Goal: Task Accomplishment & Management: Use online tool/utility

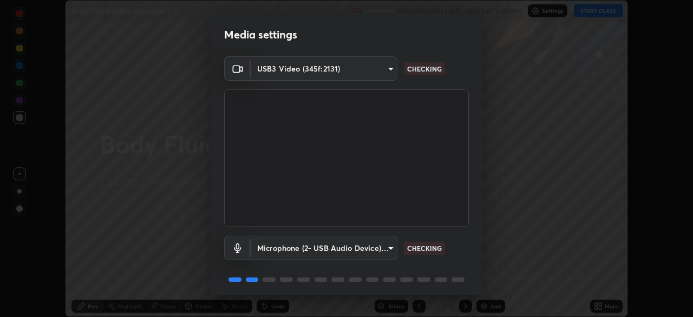
scroll to position [38, 0]
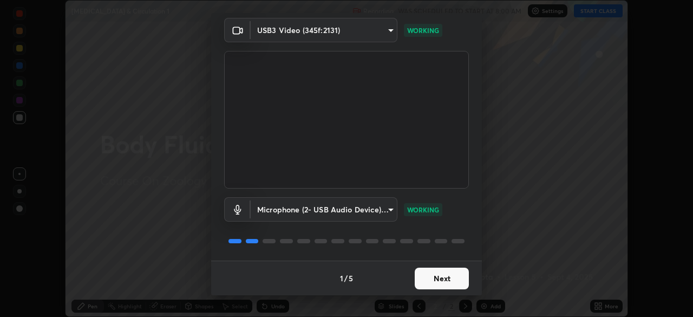
click at [444, 274] on button "Next" at bounding box center [442, 278] width 54 height 22
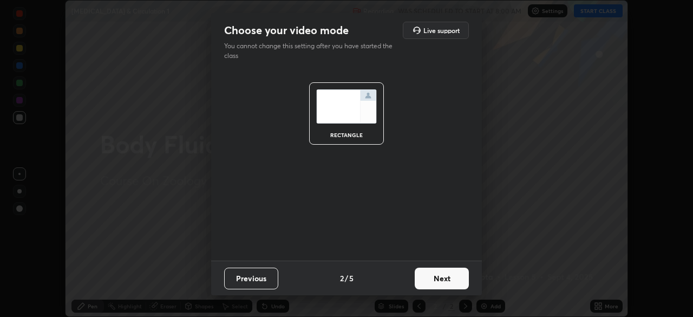
scroll to position [0, 0]
click at [443, 279] on button "Next" at bounding box center [442, 278] width 54 height 22
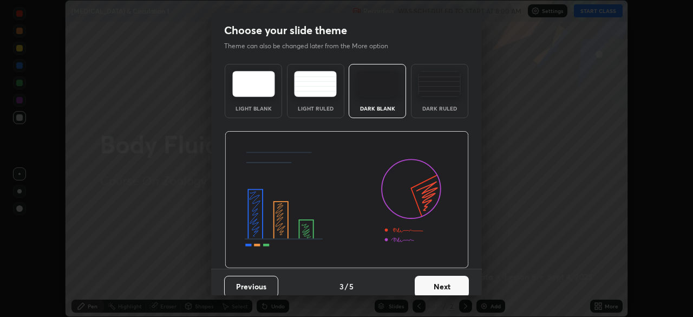
click at [443, 281] on button "Next" at bounding box center [442, 286] width 54 height 22
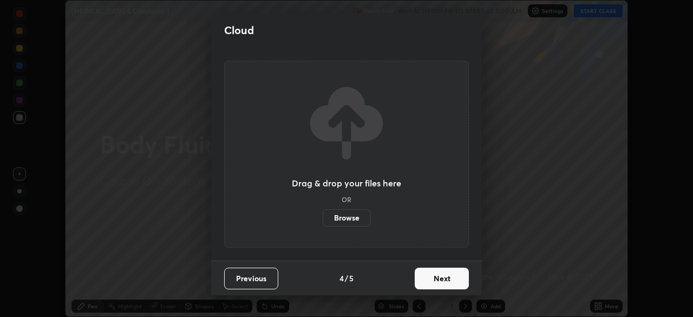
click at [443, 281] on button "Next" at bounding box center [442, 278] width 54 height 22
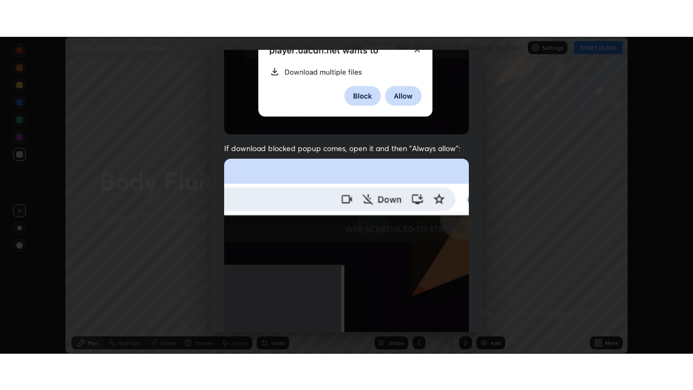
scroll to position [259, 0]
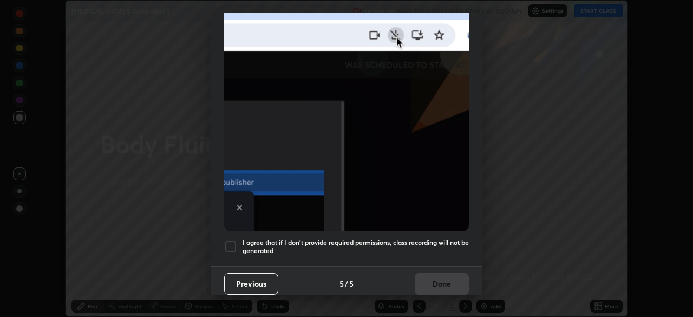
click at [344, 240] on h5 "I agree that if I don't provide required permissions, class recording will not …" at bounding box center [355, 246] width 226 height 17
click at [433, 281] on button "Done" at bounding box center [442, 284] width 54 height 22
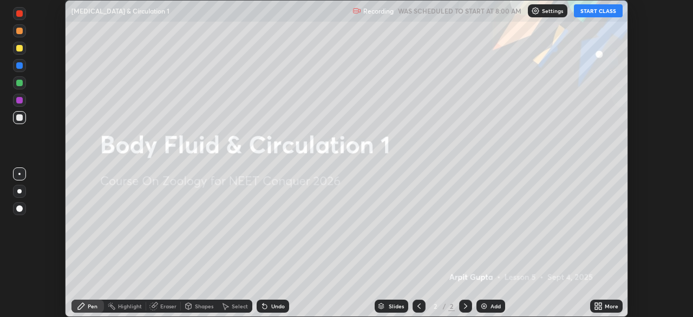
click at [600, 304] on icon at bounding box center [600, 304] width 3 height 3
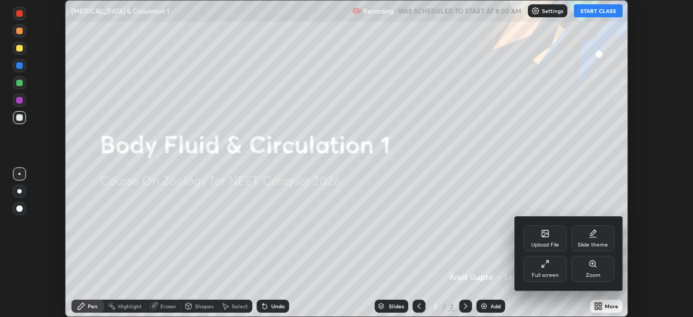
click at [537, 269] on div "Full screen" at bounding box center [544, 268] width 43 height 26
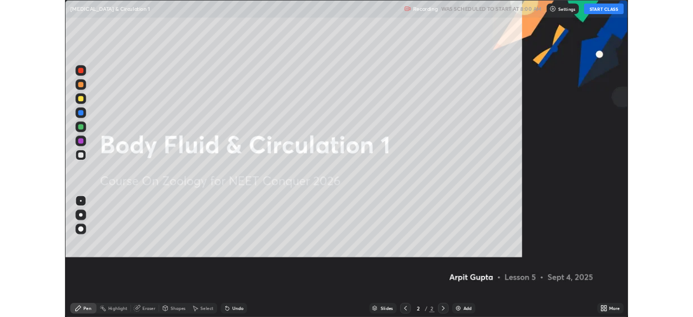
scroll to position [390, 693]
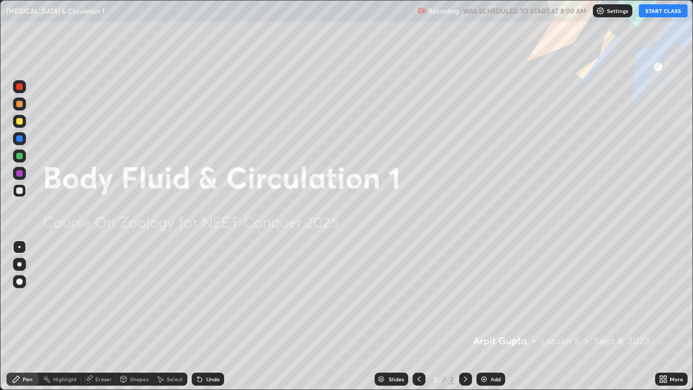
click at [659, 12] on button "START CLASS" at bounding box center [663, 10] width 49 height 13
click at [662, 316] on icon at bounding box center [661, 380] width 3 height 3
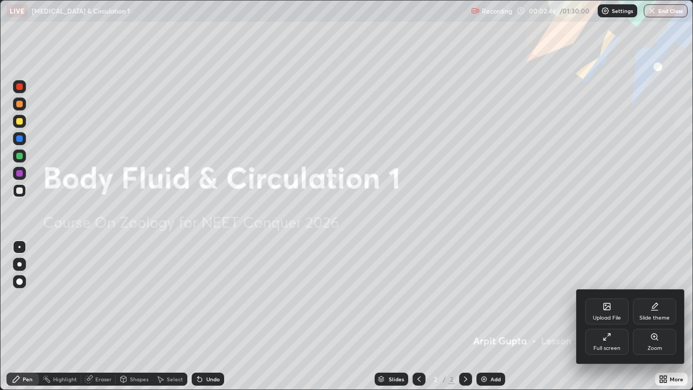
click at [591, 308] on div "Upload File" at bounding box center [606, 311] width 43 height 26
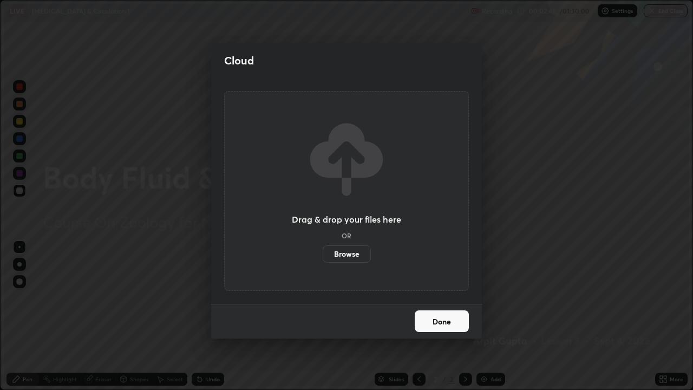
click at [338, 250] on label "Browse" at bounding box center [347, 253] width 48 height 17
click at [323, 250] on input "Browse" at bounding box center [323, 253] width 0 height 17
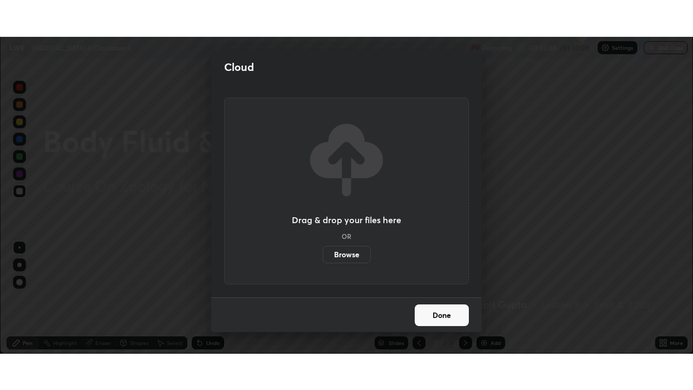
scroll to position [53800, 53424]
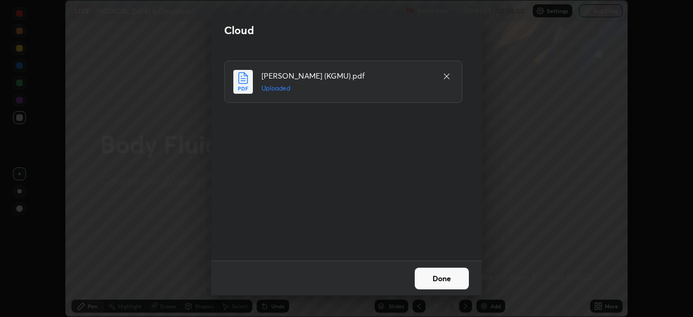
click at [445, 282] on button "Done" at bounding box center [442, 278] width 54 height 22
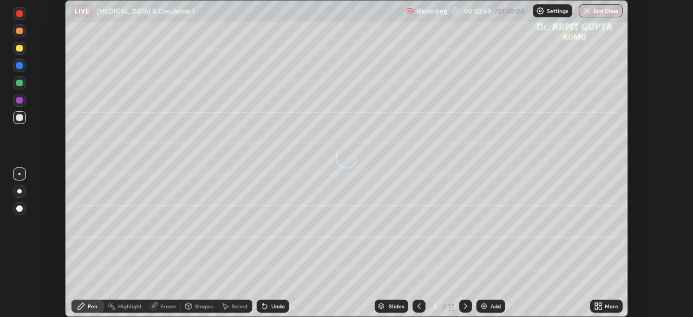
click at [595, 306] on icon at bounding box center [596, 307] width 3 height 3
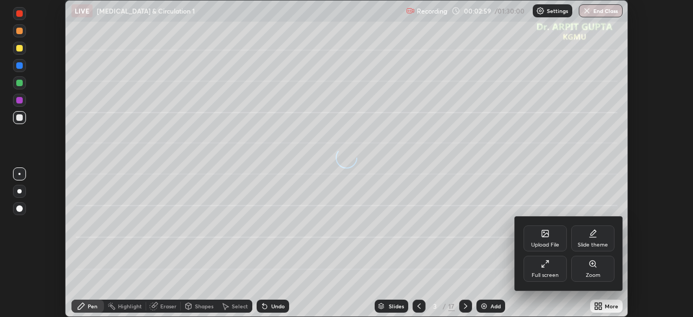
click at [544, 271] on div "Full screen" at bounding box center [544, 268] width 43 height 26
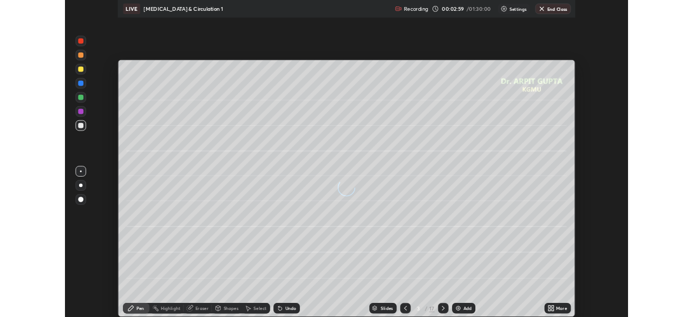
scroll to position [390, 693]
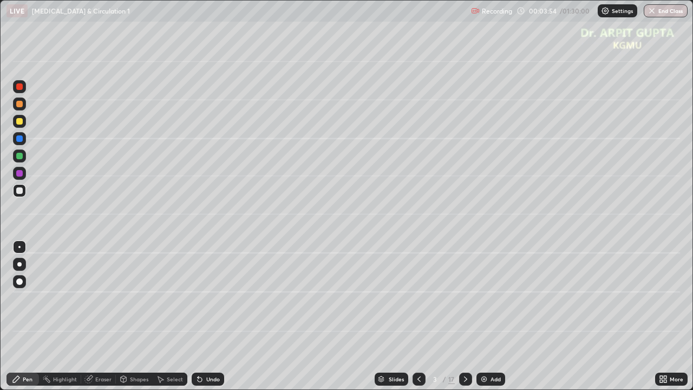
click at [206, 316] on div "Undo" at bounding box center [213, 378] width 14 height 5
click at [204, 316] on div "Undo" at bounding box center [208, 378] width 32 height 13
click at [198, 316] on div "Undo" at bounding box center [208, 378] width 32 height 13
click at [194, 316] on div "Undo" at bounding box center [208, 378] width 32 height 13
click at [190, 316] on div "Undo" at bounding box center [205, 379] width 37 height 22
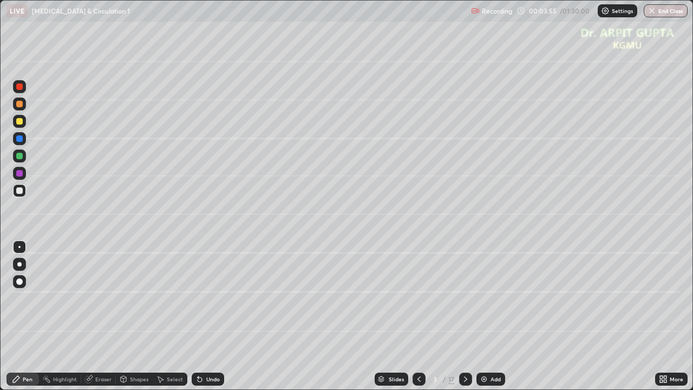
click at [179, 316] on div "Select" at bounding box center [175, 378] width 16 height 5
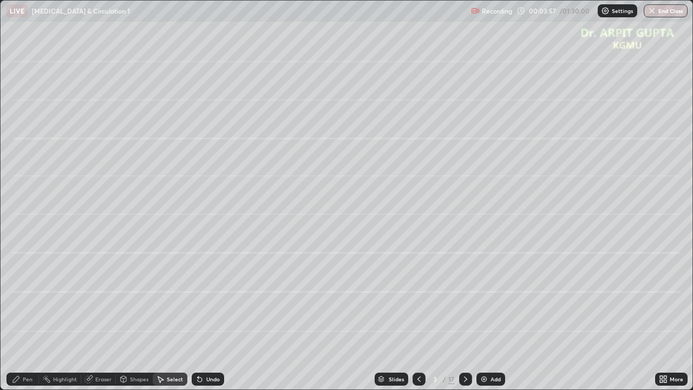
click at [195, 316] on icon at bounding box center [199, 378] width 9 height 9
click at [196, 316] on icon at bounding box center [199, 378] width 9 height 9
click at [31, 316] on div "Pen" at bounding box center [28, 378] width 10 height 5
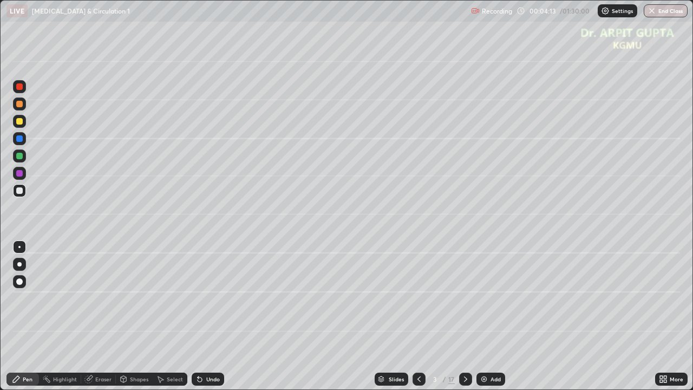
click at [20, 267] on div at bounding box center [19, 264] width 13 height 13
click at [21, 279] on div at bounding box center [19, 281] width 6 height 6
click at [18, 123] on div at bounding box center [19, 121] width 6 height 6
click at [16, 192] on div at bounding box center [19, 190] width 13 height 13
click at [21, 265] on div at bounding box center [19, 264] width 4 height 4
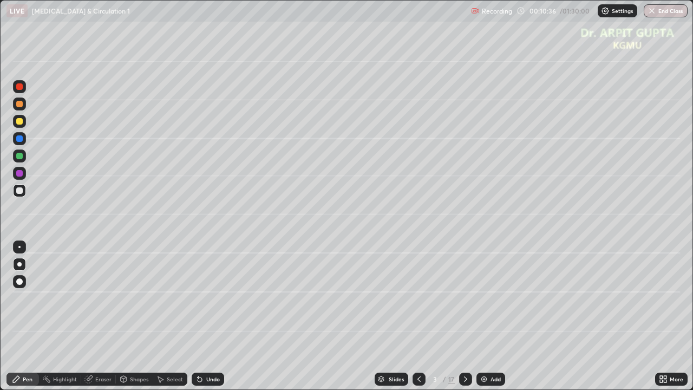
click at [23, 121] on div at bounding box center [19, 121] width 13 height 13
click at [20, 281] on div at bounding box center [19, 281] width 6 height 6
click at [461, 316] on icon at bounding box center [465, 378] width 9 height 9
click at [19, 192] on div at bounding box center [19, 190] width 6 height 6
click at [21, 246] on div at bounding box center [19, 246] width 13 height 13
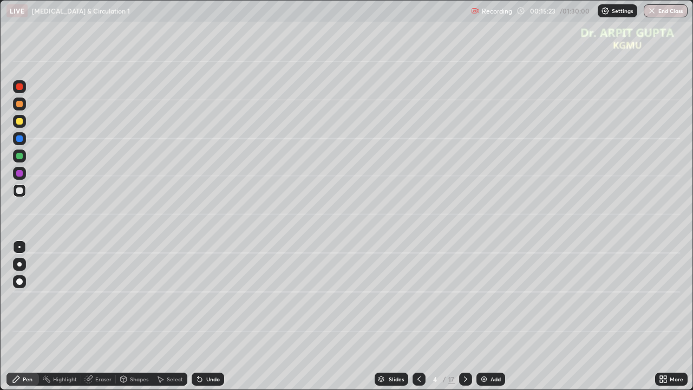
click at [203, 316] on div "Undo" at bounding box center [208, 378] width 32 height 13
click at [198, 316] on icon at bounding box center [200, 379] width 4 height 4
click at [19, 266] on div at bounding box center [19, 264] width 4 height 4
click at [206, 316] on div "Undo" at bounding box center [213, 378] width 14 height 5
click at [202, 316] on icon at bounding box center [199, 378] width 9 height 9
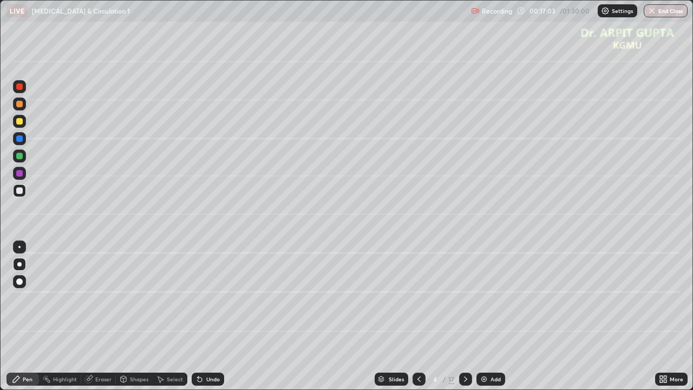
click at [23, 156] on div at bounding box center [19, 155] width 13 height 13
click at [24, 107] on div at bounding box center [19, 103] width 13 height 13
click at [103, 316] on div "Eraser" at bounding box center [103, 378] width 16 height 5
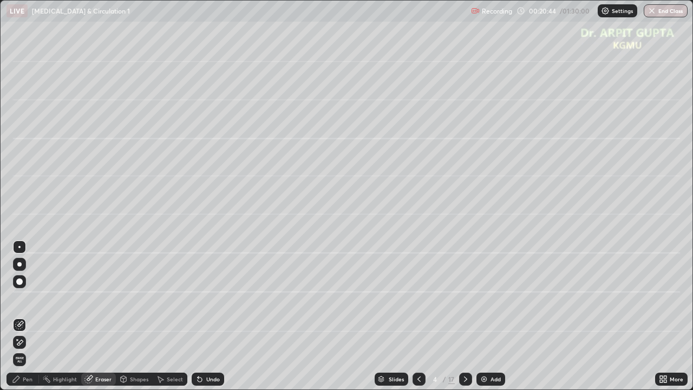
click at [465, 316] on icon at bounding box center [465, 378] width 3 height 5
click at [25, 316] on div "Pen" at bounding box center [28, 378] width 10 height 5
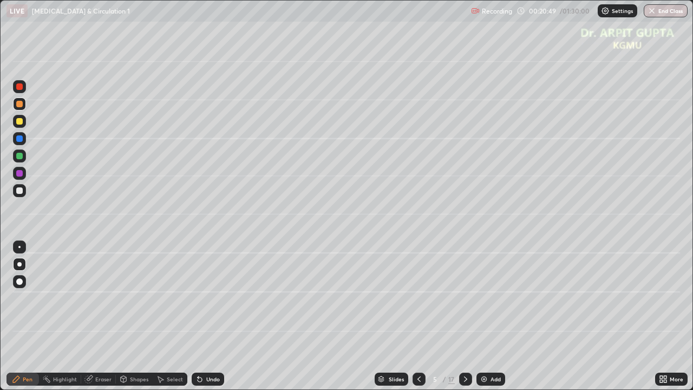
click at [19, 121] on div at bounding box center [19, 121] width 6 height 6
click at [20, 284] on div at bounding box center [19, 281] width 6 height 6
click at [417, 316] on icon at bounding box center [418, 378] width 3 height 5
click at [416, 316] on icon at bounding box center [419, 378] width 9 height 9
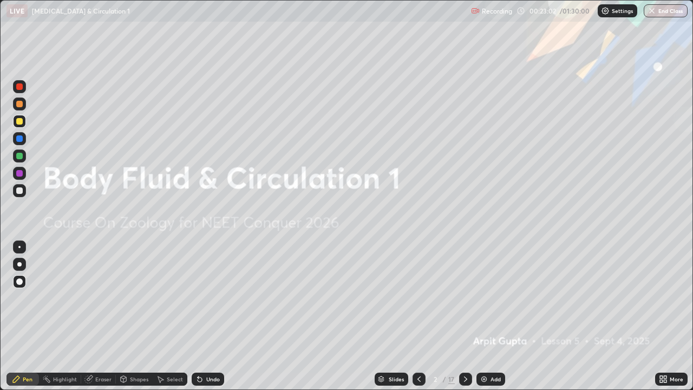
click at [463, 316] on icon at bounding box center [465, 378] width 9 height 9
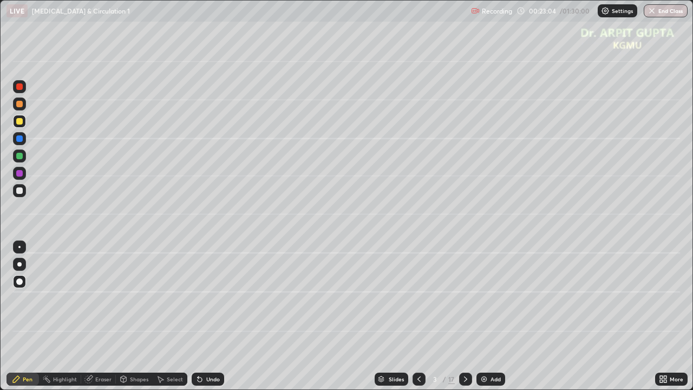
click at [465, 316] on icon at bounding box center [465, 378] width 3 height 5
click at [464, 316] on icon at bounding box center [465, 378] width 9 height 9
click at [19, 106] on div at bounding box center [19, 104] width 6 height 6
click at [21, 191] on div at bounding box center [19, 190] width 6 height 6
click at [24, 266] on div at bounding box center [19, 264] width 13 height 13
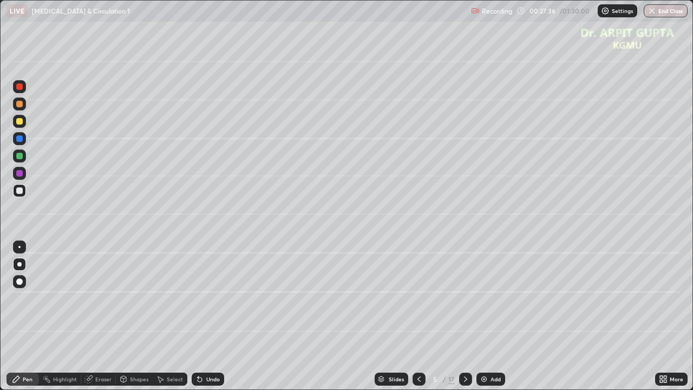
click at [21, 196] on div at bounding box center [19, 190] width 13 height 13
click at [19, 143] on div at bounding box center [19, 138] width 13 height 13
click at [19, 193] on div at bounding box center [19, 190] width 6 height 6
click at [132, 316] on div "Shapes" at bounding box center [139, 378] width 18 height 5
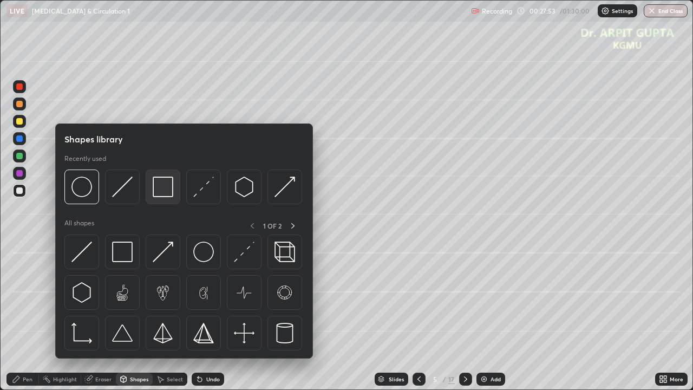
click at [163, 194] on img at bounding box center [163, 186] width 21 height 21
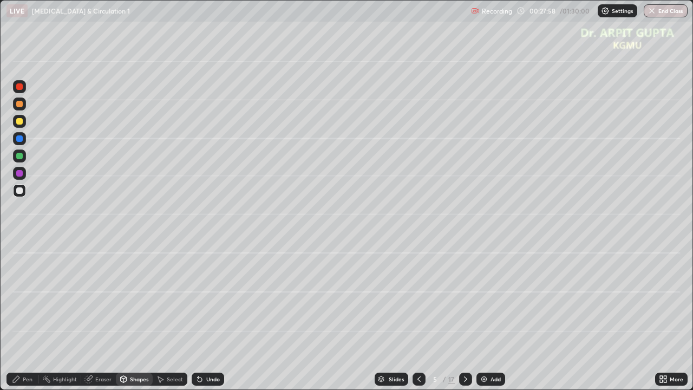
click at [18, 156] on div at bounding box center [19, 156] width 6 height 6
click at [23, 316] on div "Pen" at bounding box center [28, 378] width 10 height 5
click at [198, 316] on icon at bounding box center [200, 379] width 4 height 4
click at [195, 316] on div "Undo" at bounding box center [208, 378] width 32 height 13
click at [196, 316] on icon at bounding box center [199, 378] width 9 height 9
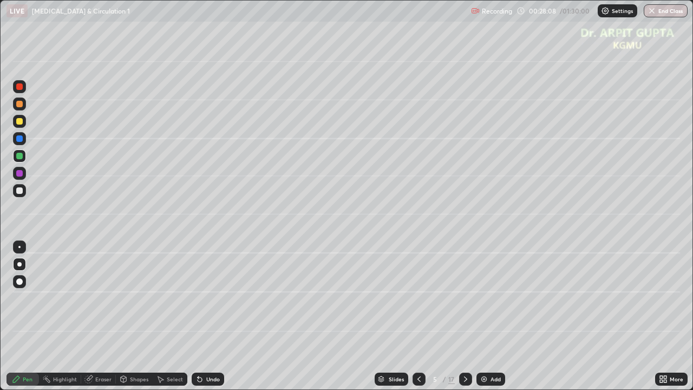
click at [201, 316] on icon at bounding box center [199, 378] width 9 height 9
click at [199, 316] on icon at bounding box center [200, 379] width 4 height 4
click at [20, 192] on div at bounding box center [19, 190] width 6 height 6
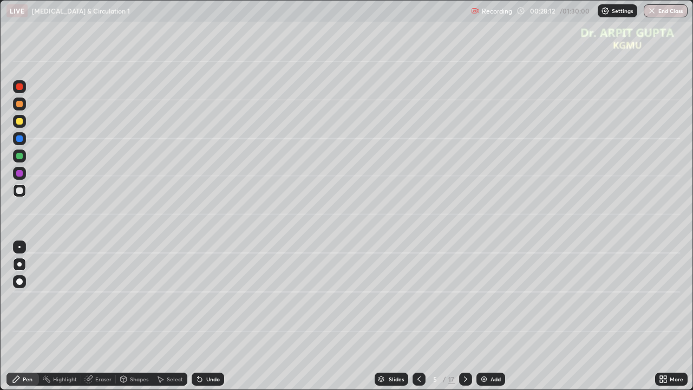
click at [135, 316] on div "Shapes" at bounding box center [139, 378] width 18 height 5
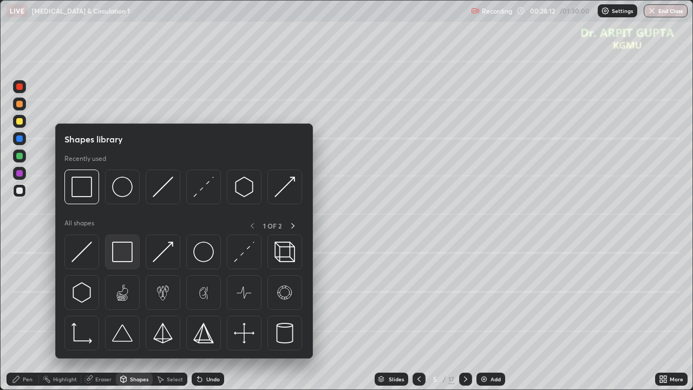
click at [123, 261] on img at bounding box center [122, 251] width 21 height 21
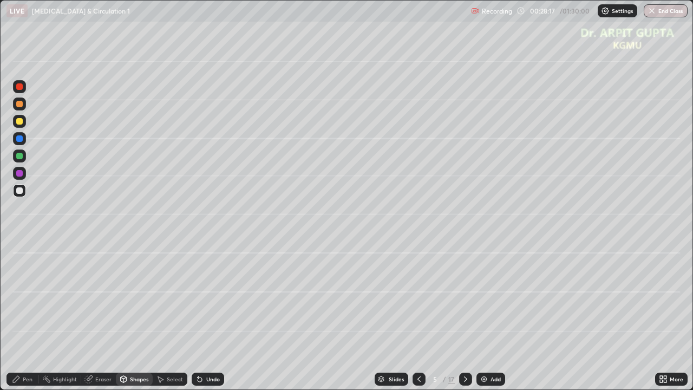
click at [31, 316] on div "Pen" at bounding box center [28, 378] width 10 height 5
click at [20, 157] on div at bounding box center [19, 156] width 6 height 6
click at [18, 144] on div at bounding box center [19, 138] width 13 height 13
click at [111, 316] on div "Eraser" at bounding box center [98, 378] width 35 height 13
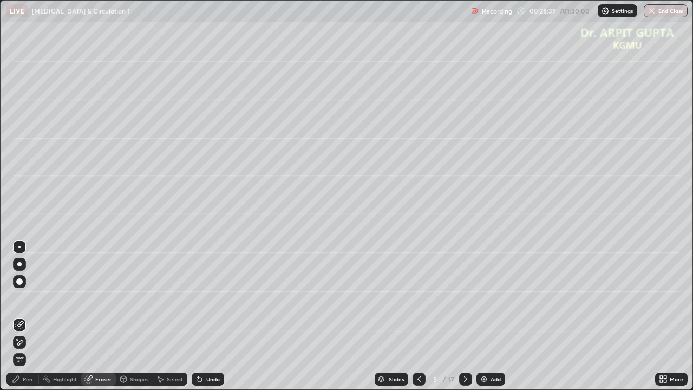
click at [133, 316] on div "Shapes" at bounding box center [139, 378] width 18 height 5
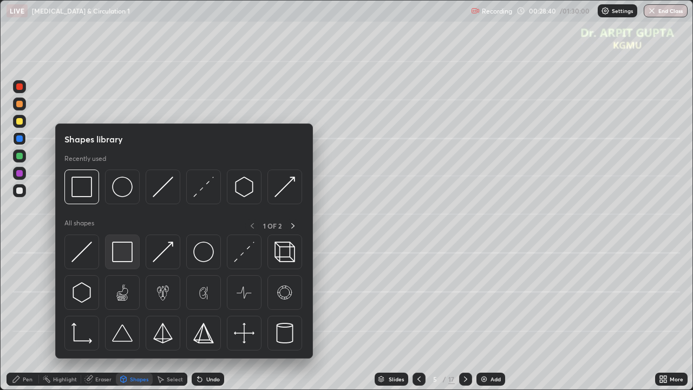
click at [131, 256] on img at bounding box center [122, 251] width 21 height 21
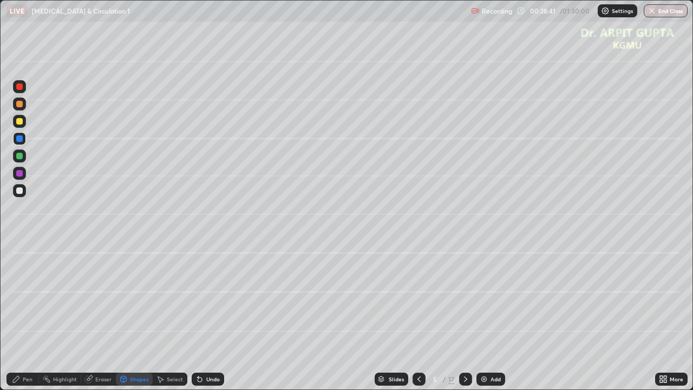
click at [25, 123] on div at bounding box center [19, 121] width 13 height 13
click at [30, 316] on div "Pen" at bounding box center [28, 378] width 10 height 5
click at [22, 89] on div at bounding box center [19, 86] width 13 height 13
click at [17, 135] on div at bounding box center [19, 138] width 6 height 6
click at [18, 119] on div at bounding box center [19, 121] width 6 height 6
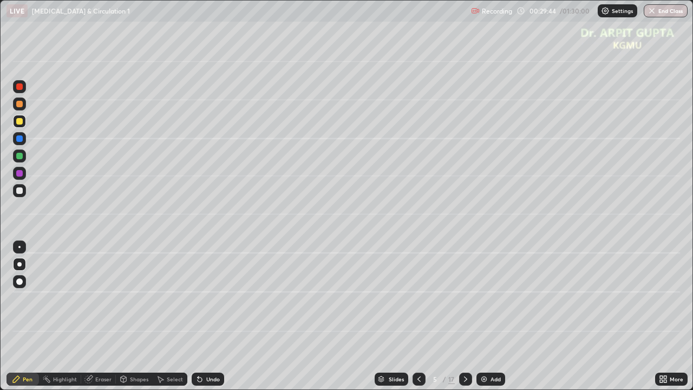
click at [21, 102] on div at bounding box center [19, 104] width 6 height 6
click at [21, 159] on div at bounding box center [19, 155] width 13 height 13
click at [21, 192] on div at bounding box center [19, 190] width 6 height 6
click at [22, 86] on div at bounding box center [19, 86] width 6 height 6
click at [20, 159] on div at bounding box center [19, 156] width 6 height 6
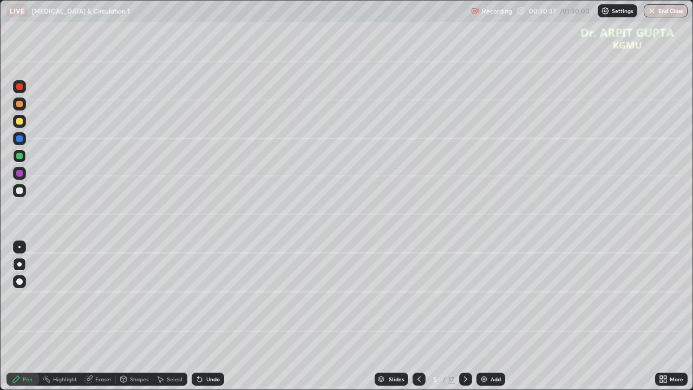
click at [17, 192] on div at bounding box center [19, 190] width 6 height 6
click at [21, 87] on div at bounding box center [19, 86] width 6 height 6
click at [19, 191] on div at bounding box center [19, 190] width 6 height 6
click at [465, 316] on icon at bounding box center [465, 378] width 3 height 5
click at [21, 122] on div at bounding box center [19, 121] width 6 height 6
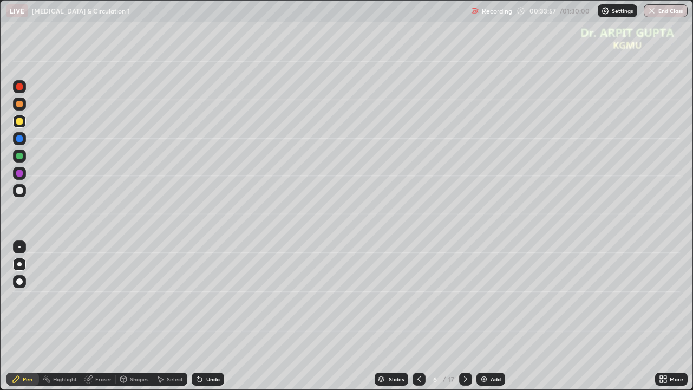
click at [22, 174] on div at bounding box center [19, 173] width 6 height 6
click at [22, 157] on div at bounding box center [19, 156] width 6 height 6
click at [21, 104] on div at bounding box center [19, 104] width 6 height 6
click at [18, 265] on div at bounding box center [19, 264] width 4 height 4
click at [19, 191] on div at bounding box center [19, 190] width 6 height 6
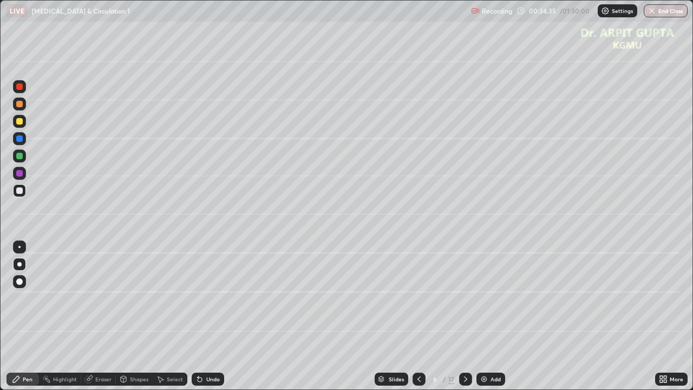
click at [19, 155] on div at bounding box center [19, 156] width 6 height 6
click at [19, 122] on div at bounding box center [19, 121] width 6 height 6
click at [20, 159] on div at bounding box center [19, 156] width 6 height 6
click at [199, 316] on icon at bounding box center [200, 379] width 4 height 4
click at [198, 316] on icon at bounding box center [200, 379] width 4 height 4
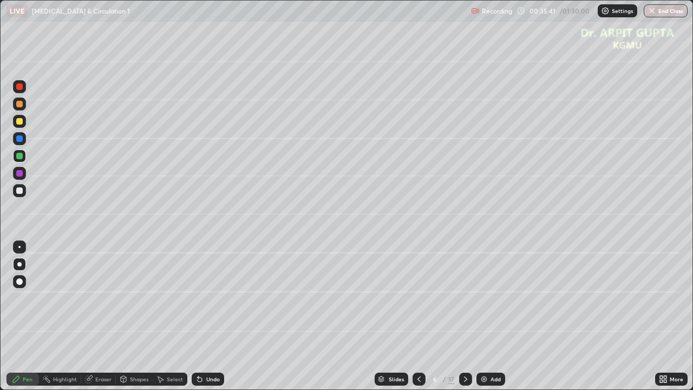
click at [209, 316] on div "Undo" at bounding box center [213, 378] width 14 height 5
click at [210, 316] on div "Undo" at bounding box center [213, 378] width 14 height 5
click at [22, 122] on div at bounding box center [19, 121] width 6 height 6
click at [22, 155] on div at bounding box center [19, 156] width 6 height 6
click at [203, 316] on div "Undo" at bounding box center [208, 378] width 32 height 13
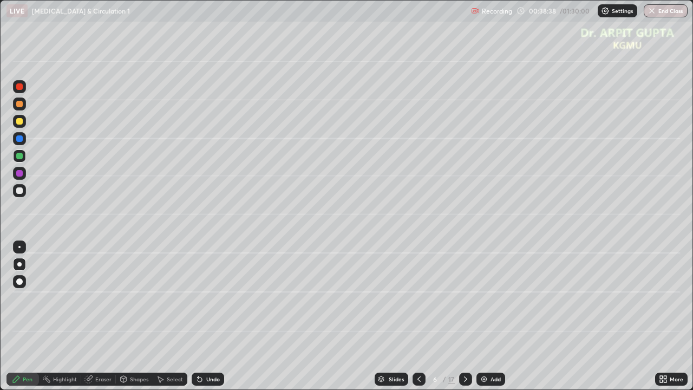
click at [210, 316] on div "Undo" at bounding box center [213, 378] width 14 height 5
click at [17, 174] on div at bounding box center [19, 173] width 6 height 6
click at [24, 155] on div at bounding box center [19, 155] width 13 height 13
click at [464, 316] on icon at bounding box center [465, 378] width 9 height 9
click at [21, 105] on div at bounding box center [19, 104] width 6 height 6
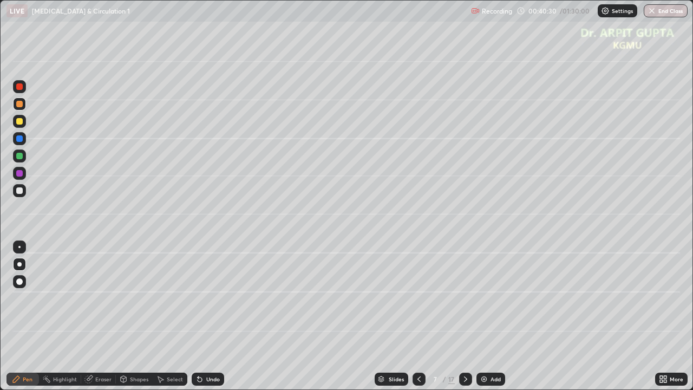
click at [19, 155] on div at bounding box center [19, 156] width 6 height 6
click at [213, 316] on div "Undo" at bounding box center [213, 378] width 14 height 5
click at [208, 316] on div "Undo" at bounding box center [213, 378] width 14 height 5
click at [21, 124] on div at bounding box center [19, 121] width 6 height 6
click at [459, 316] on div at bounding box center [465, 378] width 13 height 13
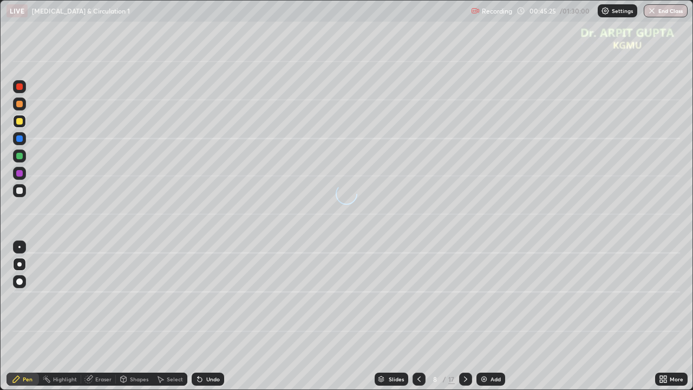
click at [21, 109] on div at bounding box center [19, 103] width 13 height 13
click at [22, 281] on div at bounding box center [19, 281] width 6 height 6
click at [21, 139] on div at bounding box center [19, 138] width 6 height 6
click at [19, 119] on div at bounding box center [19, 121] width 6 height 6
click at [19, 265] on div at bounding box center [19, 264] width 4 height 4
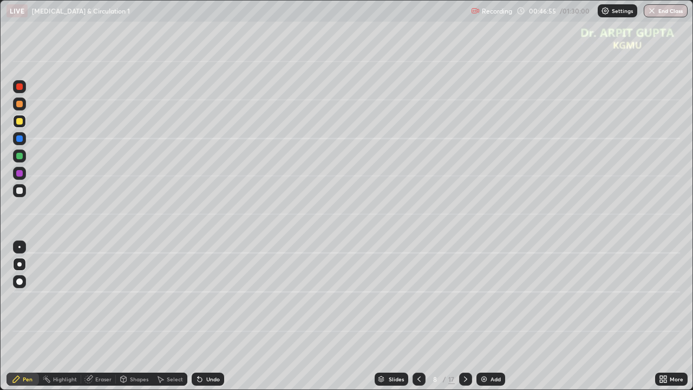
click at [22, 196] on div at bounding box center [19, 190] width 13 height 13
click at [23, 177] on div at bounding box center [19, 173] width 13 height 13
click at [201, 316] on icon at bounding box center [199, 378] width 9 height 9
click at [17, 157] on div at bounding box center [19, 156] width 6 height 6
click at [220, 316] on div "Undo" at bounding box center [208, 378] width 32 height 13
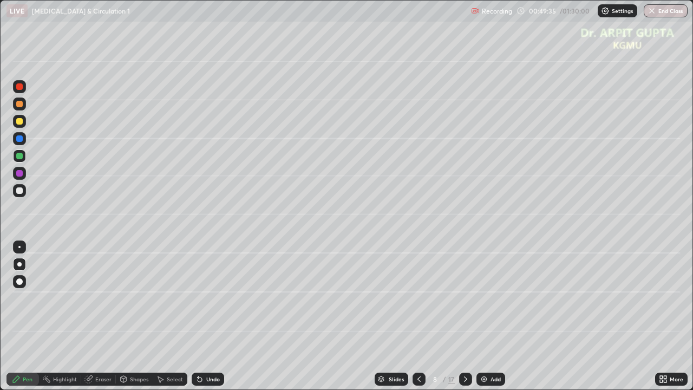
click at [206, 316] on div "Undo" at bounding box center [213, 378] width 14 height 5
click at [200, 316] on icon at bounding box center [199, 378] width 9 height 9
click at [204, 316] on div "Undo" at bounding box center [208, 378] width 32 height 13
click at [202, 316] on icon at bounding box center [199, 378] width 9 height 9
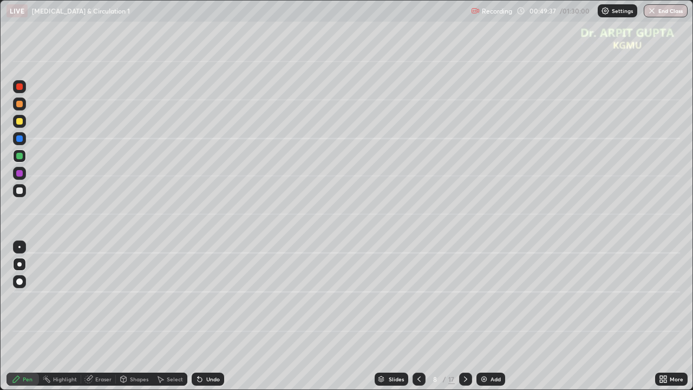
click at [198, 316] on icon at bounding box center [198, 376] width 1 height 1
click at [198, 316] on icon at bounding box center [200, 379] width 4 height 4
click at [18, 189] on div at bounding box center [19, 190] width 6 height 6
click at [19, 156] on div at bounding box center [19, 156] width 6 height 6
click at [21, 192] on div at bounding box center [19, 190] width 6 height 6
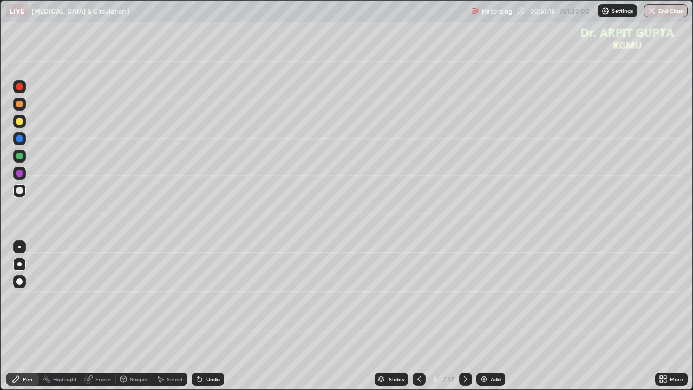
click at [418, 316] on icon at bounding box center [419, 378] width 9 height 9
click at [465, 316] on icon at bounding box center [465, 378] width 3 height 5
click at [208, 316] on div "Undo" at bounding box center [213, 378] width 14 height 5
click at [417, 316] on icon at bounding box center [419, 378] width 9 height 9
click at [464, 316] on icon at bounding box center [465, 378] width 9 height 9
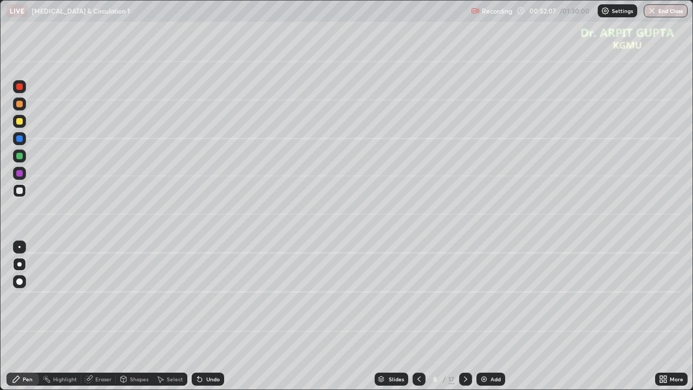
click at [464, 316] on icon at bounding box center [465, 378] width 9 height 9
click at [20, 121] on div at bounding box center [19, 121] width 6 height 6
click at [20, 284] on div at bounding box center [19, 281] width 6 height 6
click at [20, 157] on div at bounding box center [19, 156] width 6 height 6
click at [22, 264] on div at bounding box center [19, 264] width 13 height 13
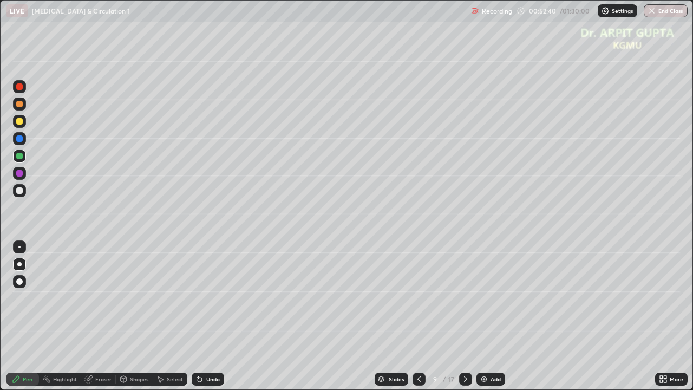
click at [18, 191] on div at bounding box center [19, 190] width 6 height 6
click at [19, 156] on div at bounding box center [19, 156] width 6 height 6
click at [216, 316] on div "Undo" at bounding box center [213, 378] width 14 height 5
click at [213, 316] on div "Undo" at bounding box center [213, 378] width 14 height 5
click at [20, 108] on div at bounding box center [19, 103] width 13 height 13
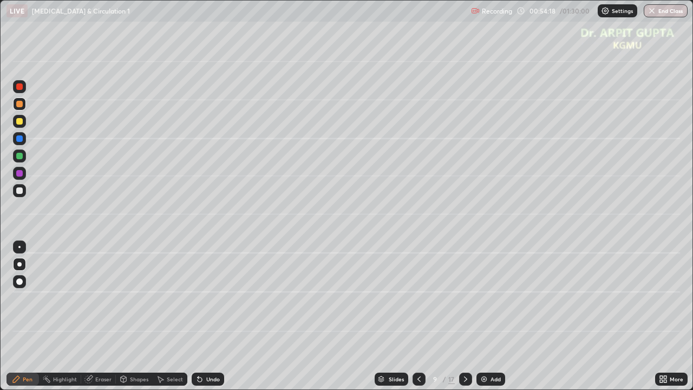
click at [16, 160] on div at bounding box center [19, 155] width 13 height 13
click at [24, 126] on div at bounding box center [19, 121] width 13 height 13
click at [207, 316] on div "Undo" at bounding box center [213, 378] width 14 height 5
click at [206, 316] on div "Undo" at bounding box center [208, 378] width 32 height 13
click at [205, 316] on div "Undo" at bounding box center [208, 378] width 32 height 13
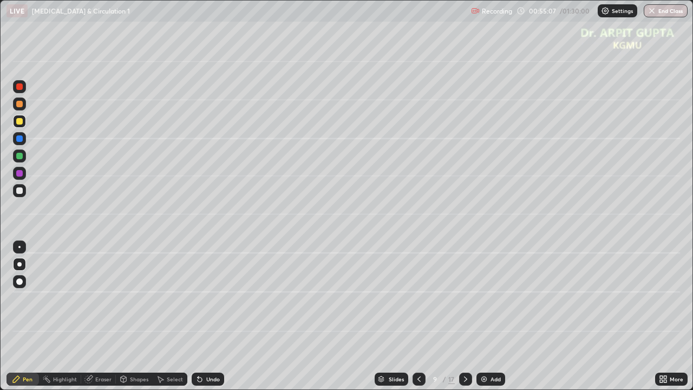
click at [20, 190] on div at bounding box center [19, 190] width 6 height 6
click at [21, 157] on div at bounding box center [19, 156] width 6 height 6
click at [198, 316] on icon at bounding box center [199, 378] width 9 height 9
click at [198, 316] on icon at bounding box center [198, 376] width 1 height 1
click at [464, 316] on icon at bounding box center [465, 378] width 9 height 9
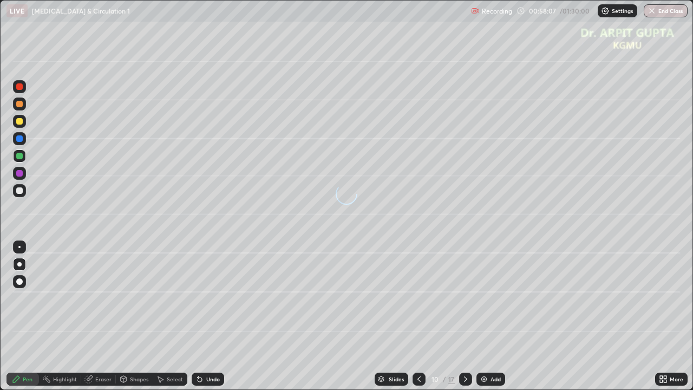
click at [417, 316] on icon at bounding box center [419, 378] width 9 height 9
click at [470, 316] on div at bounding box center [465, 378] width 13 height 13
click at [22, 123] on div at bounding box center [19, 121] width 13 height 13
click at [198, 316] on icon at bounding box center [200, 379] width 4 height 4
click at [21, 188] on div at bounding box center [19, 190] width 6 height 6
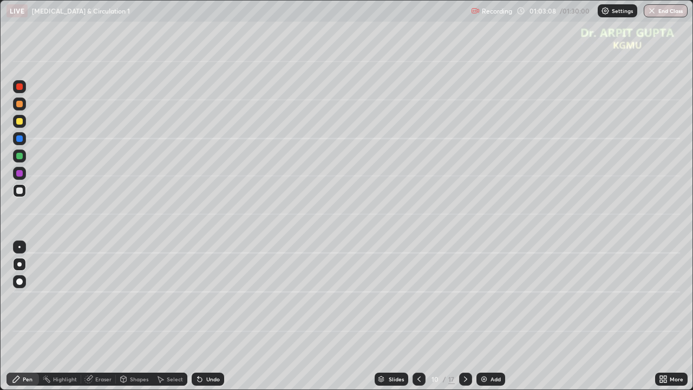
click at [98, 316] on div "Eraser" at bounding box center [103, 378] width 16 height 5
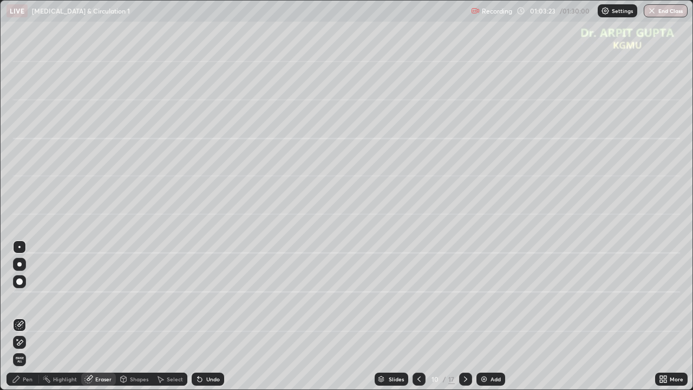
click at [29, 316] on div "Pen" at bounding box center [28, 378] width 10 height 5
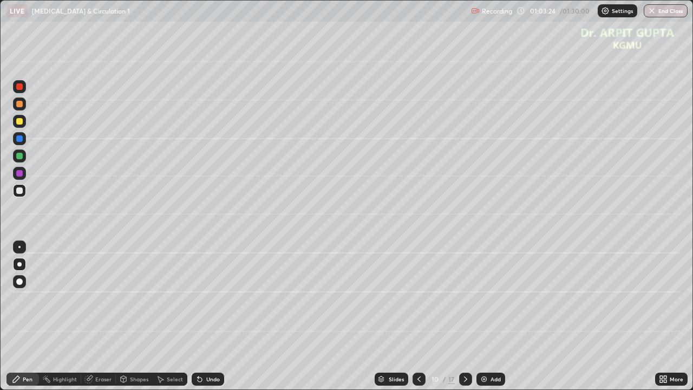
click at [24, 189] on div at bounding box center [19, 190] width 13 height 13
click at [18, 124] on div at bounding box center [19, 121] width 6 height 6
click at [22, 190] on div at bounding box center [19, 190] width 6 height 6
click at [416, 316] on icon at bounding box center [419, 378] width 9 height 9
click at [465, 316] on icon at bounding box center [465, 378] width 3 height 5
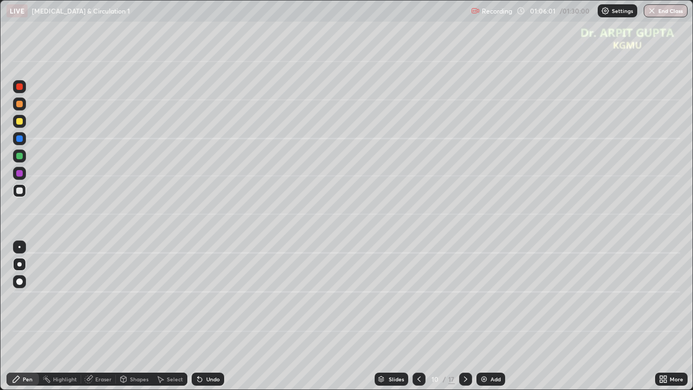
click at [206, 316] on div "Undo" at bounding box center [213, 378] width 14 height 5
click at [24, 107] on div at bounding box center [19, 103] width 13 height 13
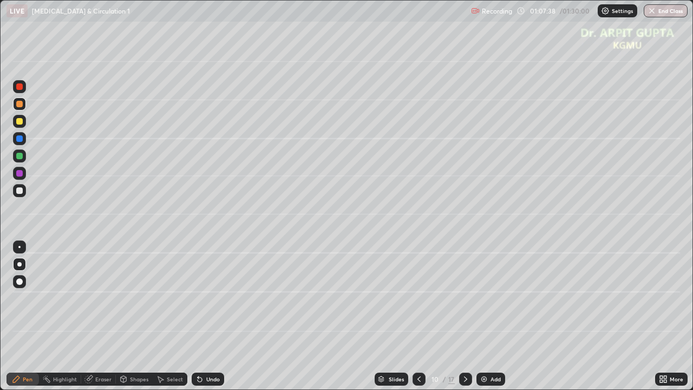
click at [21, 190] on div at bounding box center [19, 190] width 6 height 6
click at [465, 316] on icon at bounding box center [465, 378] width 9 height 9
click at [417, 316] on icon at bounding box center [419, 378] width 9 height 9
click at [419, 316] on icon at bounding box center [419, 378] width 9 height 9
click at [466, 316] on icon at bounding box center [465, 378] width 9 height 9
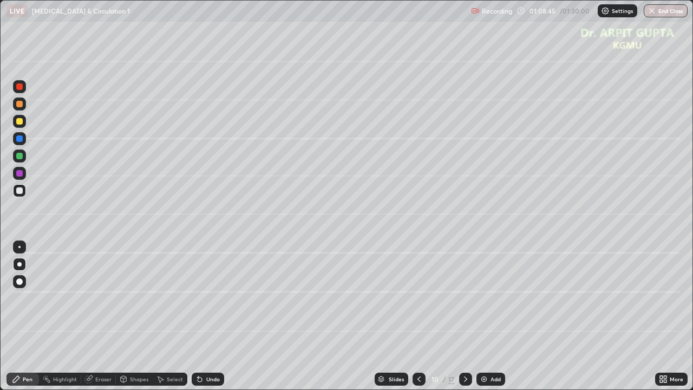
click at [464, 316] on icon at bounding box center [465, 378] width 9 height 9
click at [199, 316] on icon at bounding box center [200, 379] width 4 height 4
click at [419, 316] on icon at bounding box center [419, 378] width 9 height 9
click at [417, 316] on icon at bounding box center [419, 378] width 9 height 9
click at [463, 316] on icon at bounding box center [465, 378] width 9 height 9
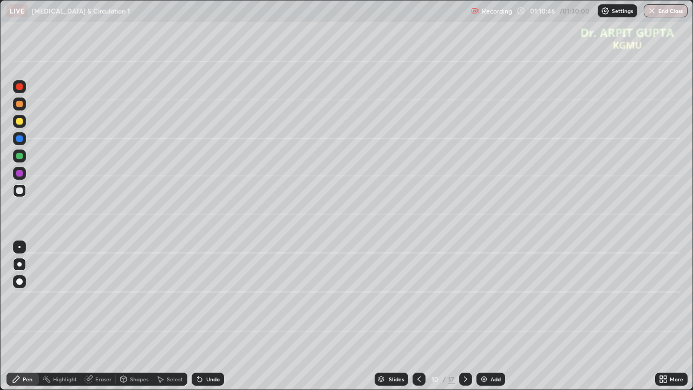
click at [464, 316] on icon at bounding box center [465, 378] width 3 height 5
click at [416, 316] on icon at bounding box center [419, 378] width 9 height 9
click at [417, 316] on icon at bounding box center [419, 378] width 9 height 9
click at [464, 316] on icon at bounding box center [465, 378] width 3 height 5
click at [462, 316] on icon at bounding box center [465, 378] width 9 height 9
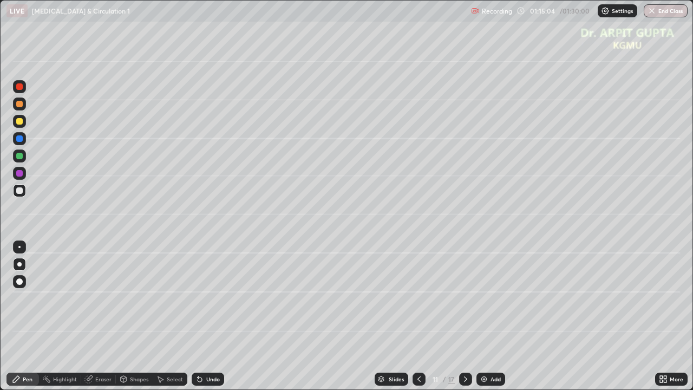
click at [418, 316] on icon at bounding box center [419, 378] width 9 height 9
click at [419, 316] on icon at bounding box center [419, 378] width 9 height 9
click at [420, 316] on div at bounding box center [418, 378] width 13 height 13
click at [465, 316] on icon at bounding box center [465, 378] width 9 height 9
click at [465, 316] on icon at bounding box center [465, 378] width 3 height 5
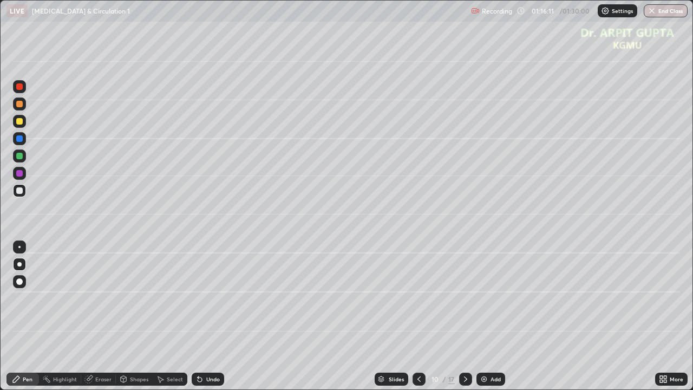
click at [464, 316] on icon at bounding box center [465, 378] width 9 height 9
click at [418, 316] on icon at bounding box center [418, 378] width 3 height 5
click at [418, 316] on icon at bounding box center [419, 378] width 9 height 9
click at [419, 316] on icon at bounding box center [419, 378] width 9 height 9
click at [464, 316] on icon at bounding box center [465, 378] width 9 height 9
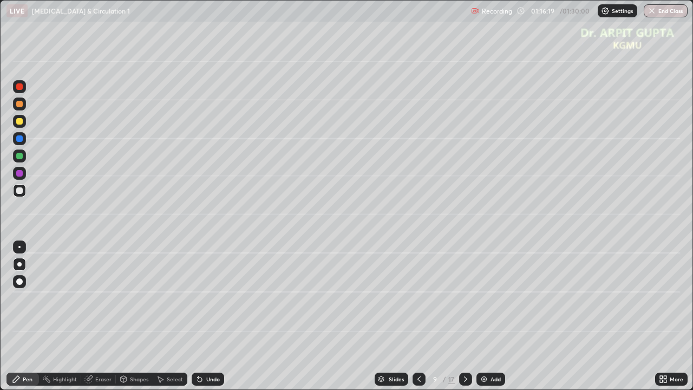
click at [470, 316] on div at bounding box center [465, 378] width 13 height 13
click at [471, 316] on div at bounding box center [465, 379] width 13 height 22
click at [18, 177] on div at bounding box center [19, 173] width 13 height 13
click at [418, 316] on icon at bounding box center [419, 378] width 9 height 9
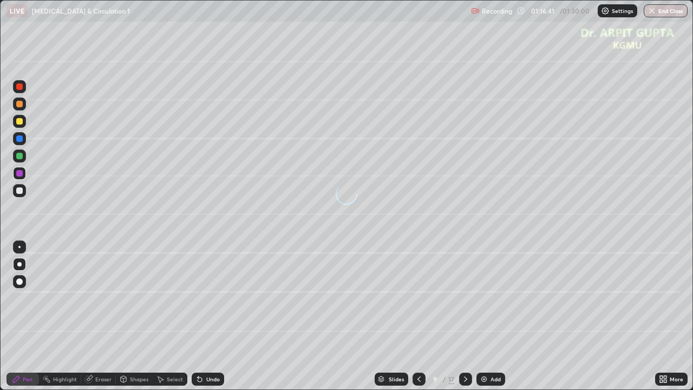
click at [418, 316] on icon at bounding box center [419, 378] width 9 height 9
click at [198, 316] on icon at bounding box center [200, 379] width 4 height 4
click at [464, 316] on icon at bounding box center [465, 378] width 9 height 9
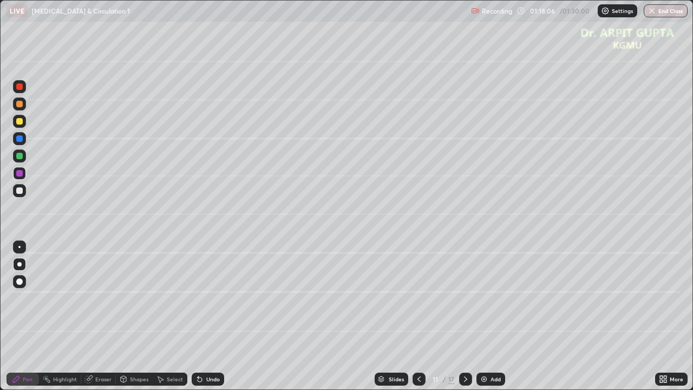
click at [417, 316] on icon at bounding box center [419, 378] width 9 height 9
click at [415, 316] on icon at bounding box center [419, 378] width 9 height 9
click at [464, 316] on icon at bounding box center [465, 378] width 9 height 9
click at [463, 316] on icon at bounding box center [465, 378] width 9 height 9
click at [22, 156] on div at bounding box center [19, 156] width 6 height 6
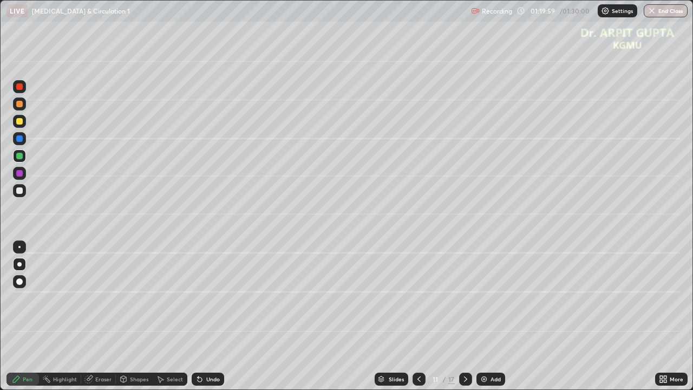
click at [463, 316] on icon at bounding box center [465, 378] width 9 height 9
click at [21, 122] on div at bounding box center [19, 121] width 6 height 6
click at [21, 282] on div at bounding box center [19, 281] width 6 height 6
click at [17, 195] on div at bounding box center [19, 190] width 13 height 13
click at [25, 263] on div at bounding box center [19, 264] width 13 height 13
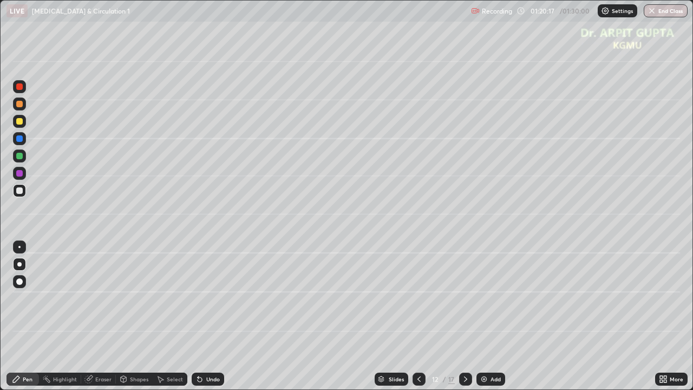
click at [21, 172] on div at bounding box center [19, 173] width 6 height 6
click at [418, 316] on icon at bounding box center [419, 378] width 9 height 9
click at [23, 189] on div at bounding box center [19, 190] width 13 height 13
click at [465, 316] on icon at bounding box center [465, 378] width 9 height 9
click at [214, 316] on div "Undo" at bounding box center [213, 378] width 14 height 5
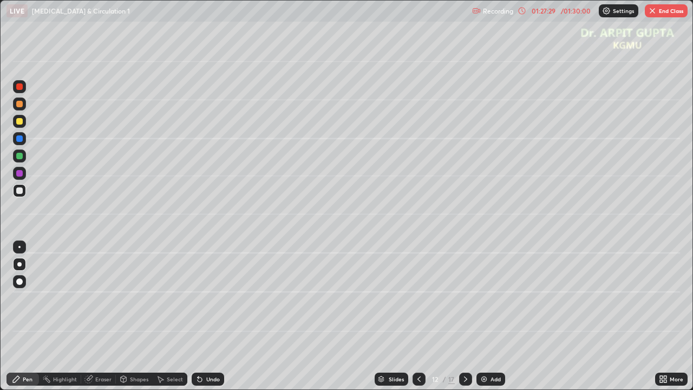
click at [465, 316] on icon at bounding box center [465, 378] width 3 height 5
click at [198, 316] on icon at bounding box center [198, 376] width 1 height 1
click at [211, 316] on div "Undo" at bounding box center [208, 378] width 32 height 13
click at [216, 316] on div "Undo" at bounding box center [213, 378] width 14 height 5
click at [216, 316] on div "Undo" at bounding box center [208, 378] width 32 height 13
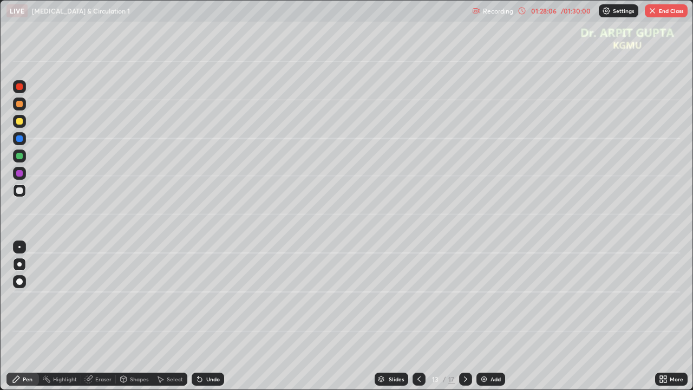
click at [205, 316] on div "Undo" at bounding box center [208, 378] width 32 height 13
click at [19, 159] on div at bounding box center [19, 156] width 6 height 6
click at [18, 175] on div at bounding box center [19, 173] width 6 height 6
click at [19, 192] on div at bounding box center [19, 190] width 6 height 6
click at [25, 281] on div at bounding box center [19, 281] width 13 height 13
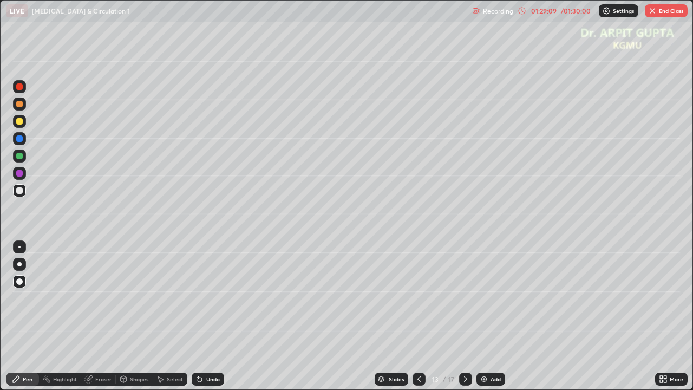
click at [22, 119] on div at bounding box center [19, 121] width 6 height 6
click at [19, 280] on div at bounding box center [19, 281] width 6 height 6
click at [20, 192] on div at bounding box center [19, 190] width 6 height 6
click at [18, 266] on div at bounding box center [19, 264] width 4 height 4
click at [20, 174] on div at bounding box center [19, 173] width 6 height 6
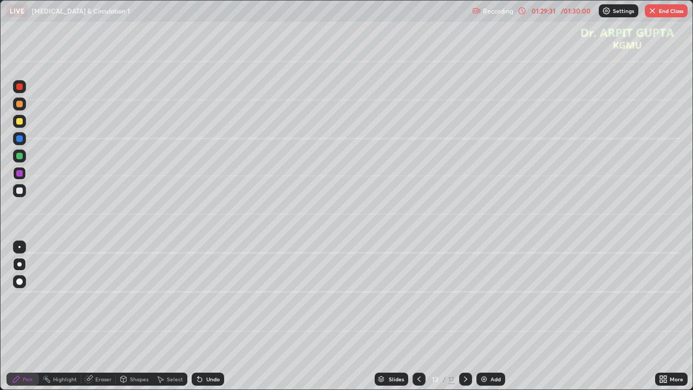
click at [21, 142] on div at bounding box center [19, 138] width 13 height 13
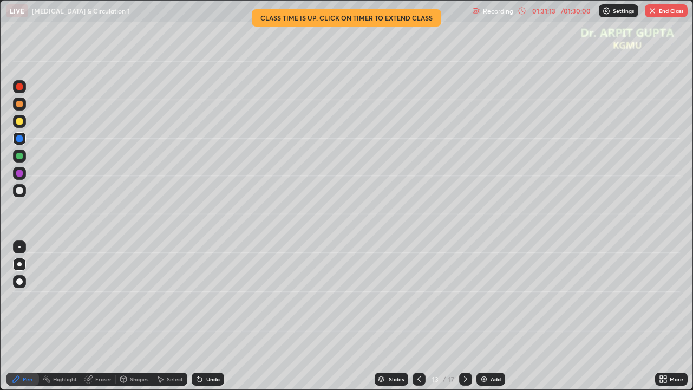
click at [656, 14] on button "End Class" at bounding box center [666, 10] width 43 height 13
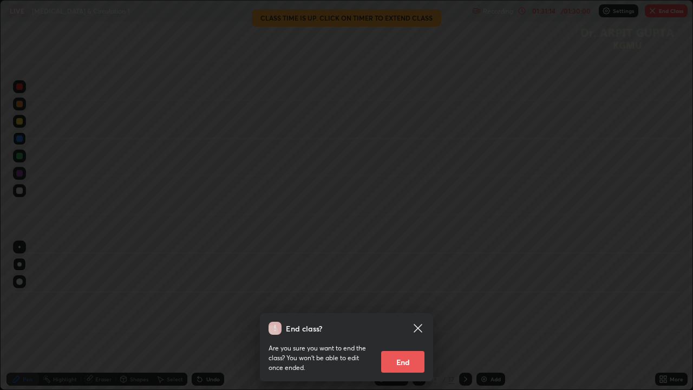
click at [398, 316] on button "End" at bounding box center [402, 362] width 43 height 22
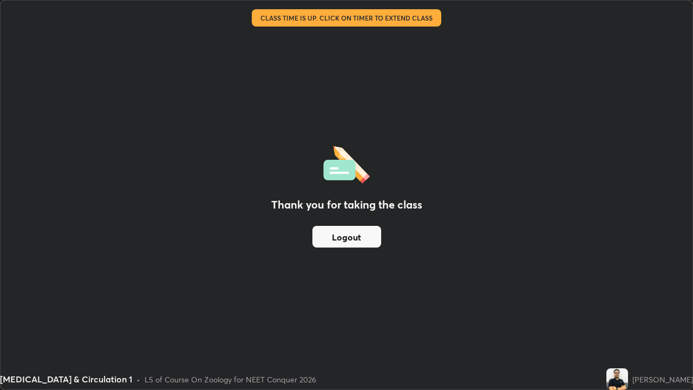
click at [329, 240] on button "Logout" at bounding box center [346, 237] width 69 height 22
click at [350, 238] on button "Logout" at bounding box center [346, 237] width 69 height 22
click at [352, 235] on button "Logout" at bounding box center [346, 237] width 69 height 22
click at [349, 240] on button "Logout" at bounding box center [346, 237] width 69 height 22
click at [347, 241] on button "Logout" at bounding box center [346, 237] width 69 height 22
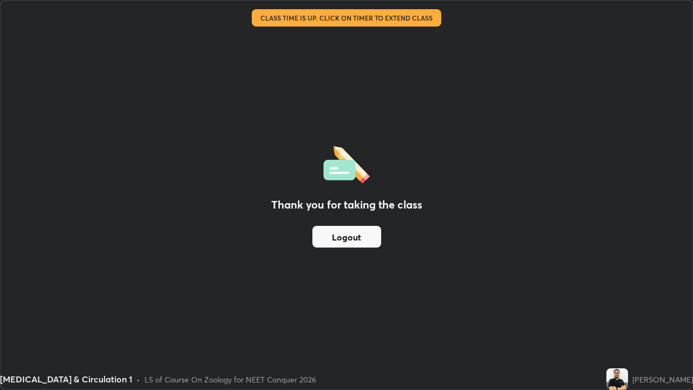
click at [346, 240] on button "Logout" at bounding box center [346, 237] width 69 height 22
click at [347, 240] on button "Logout" at bounding box center [346, 237] width 69 height 22
click at [374, 239] on button "Logout" at bounding box center [346, 237] width 69 height 22
click at [334, 230] on button "Logout" at bounding box center [346, 237] width 69 height 22
click at [332, 233] on button "Logout" at bounding box center [346, 237] width 69 height 22
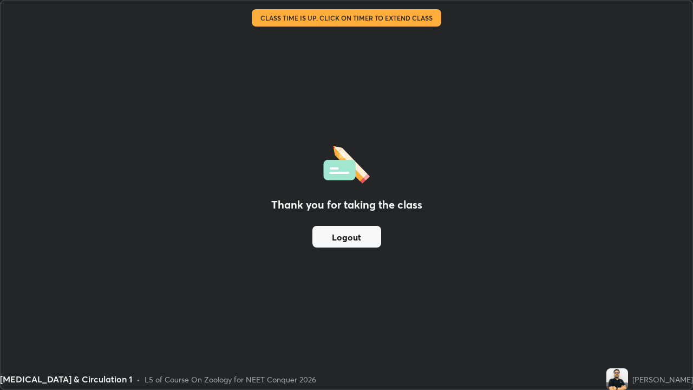
click at [331, 236] on button "Logout" at bounding box center [346, 237] width 69 height 22
click at [327, 238] on button "Logout" at bounding box center [346, 237] width 69 height 22
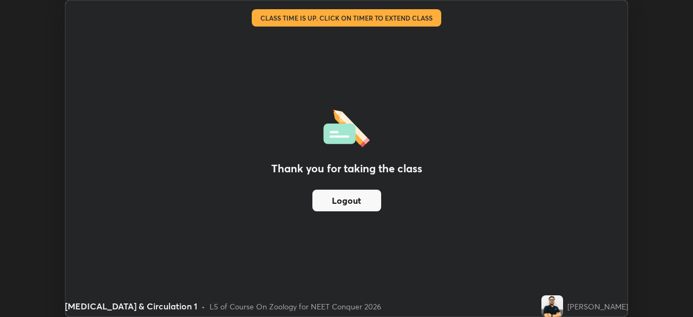
scroll to position [53800, 53424]
